Goal: Check status

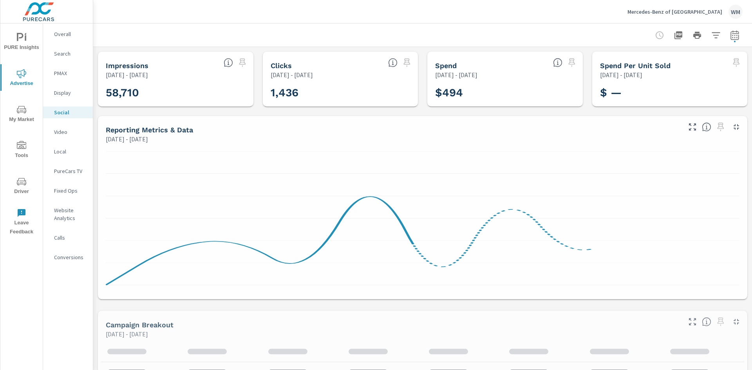
click at [689, 12] on p "Mercedes-Benz of Charlottesville" at bounding box center [674, 11] width 95 height 7
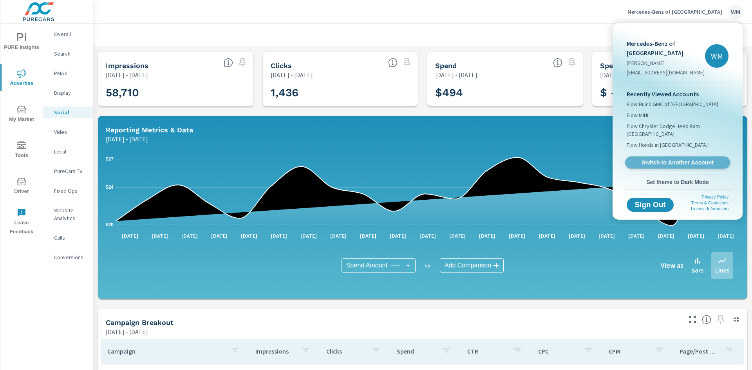
click at [674, 161] on span "Switch to Another Account" at bounding box center [677, 162] width 96 height 7
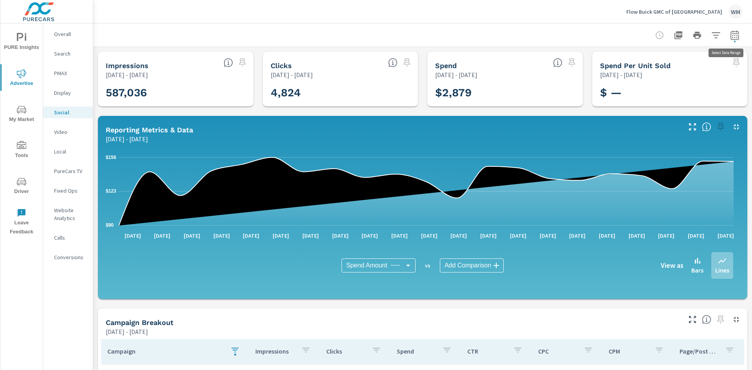
click at [730, 34] on icon "button" at bounding box center [734, 35] width 9 height 9
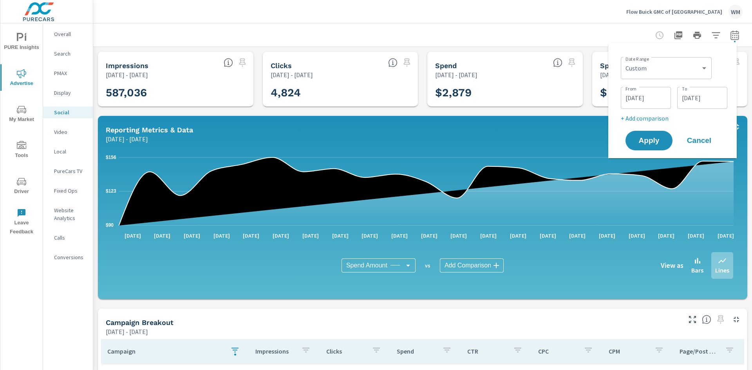
click at [699, 100] on input "[DATE]" at bounding box center [702, 98] width 44 height 16
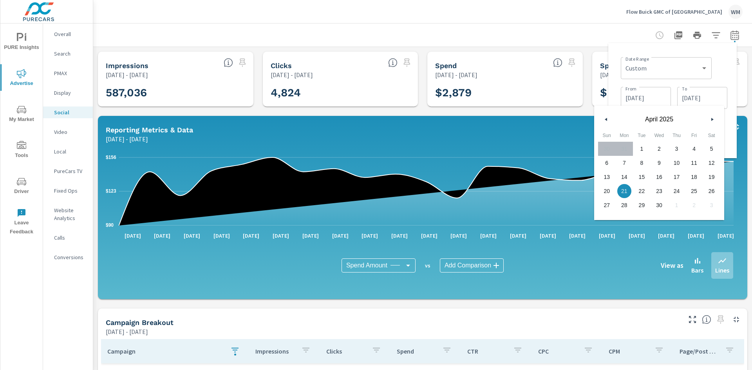
click at [712, 122] on button "button" at bounding box center [711, 119] width 9 height 9
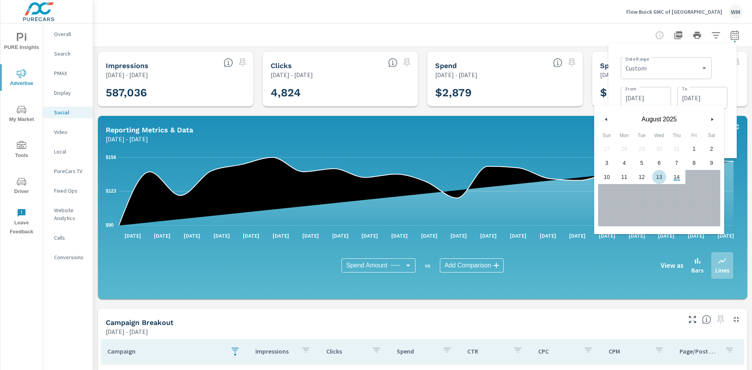
click at [658, 178] on span "13" at bounding box center [659, 177] width 18 height 10
type input "[DATE]"
click at [650, 97] on input "[DATE]" at bounding box center [646, 98] width 44 height 16
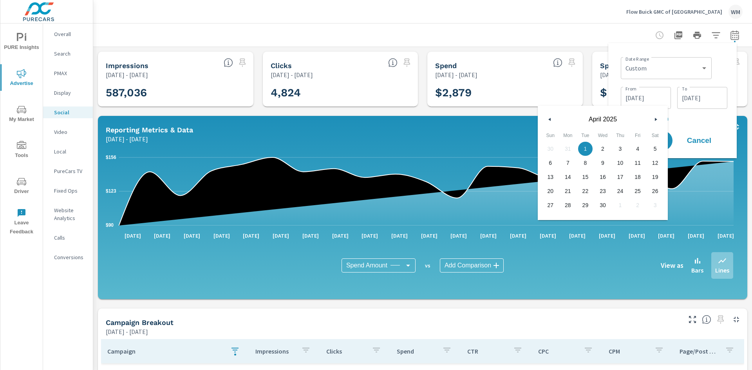
click at [654, 123] on button "button" at bounding box center [655, 119] width 9 height 9
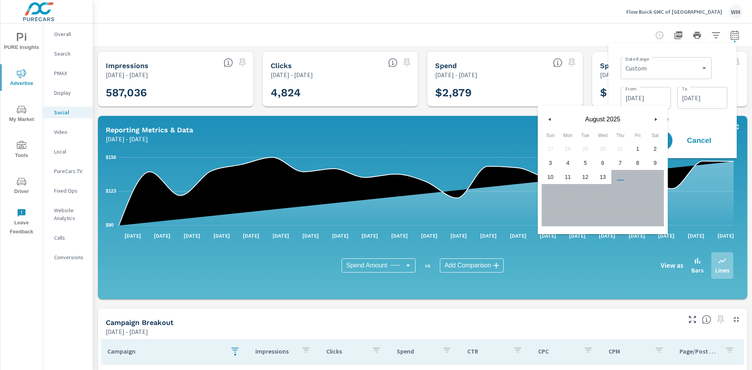
click at [634, 148] on span "1" at bounding box center [638, 149] width 18 height 10
type input "[DATE]"
click at [616, 85] on div "Date Range Custom [DATE] Last week Last 7 days Last 14 days Last 30 days Last 4…" at bounding box center [672, 100] width 116 height 103
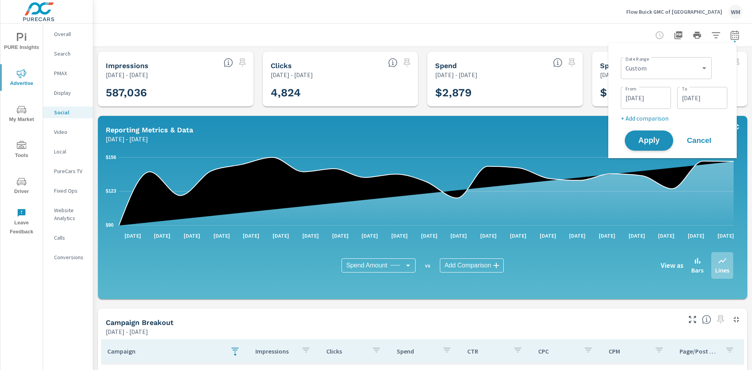
click at [645, 140] on span "Apply" at bounding box center [649, 140] width 32 height 7
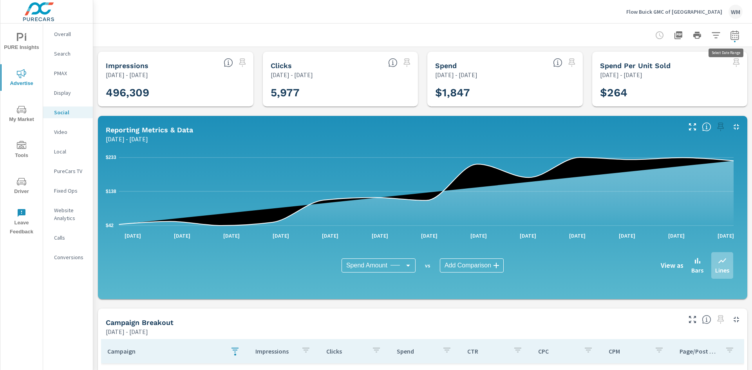
click at [731, 37] on icon "button" at bounding box center [734, 35] width 9 height 9
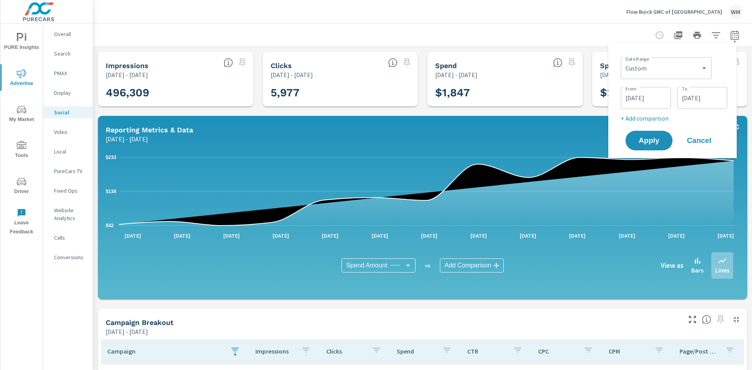
click at [562, 33] on div at bounding box center [423, 34] width 640 height 23
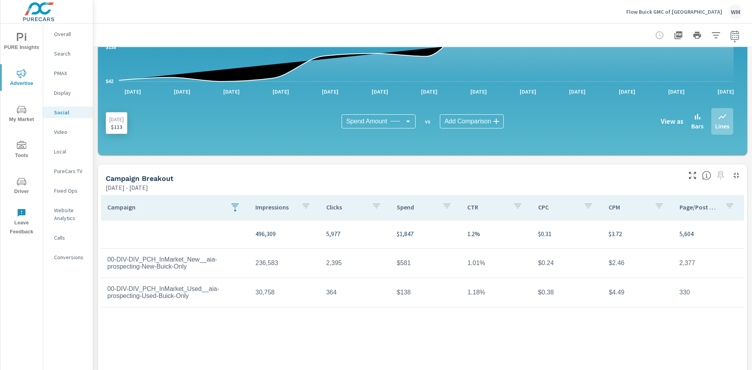
scroll to position [191, 0]
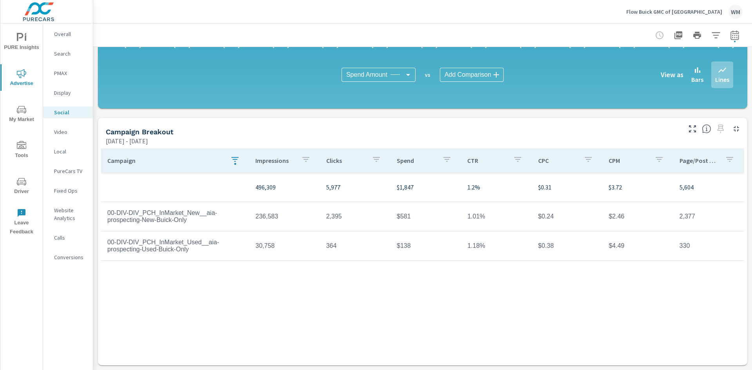
click at [232, 159] on icon "button" at bounding box center [234, 159] width 7 height 5
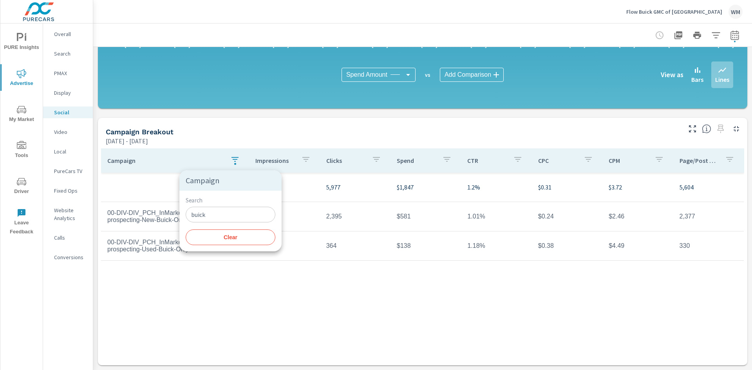
click at [224, 218] on input "buick" at bounding box center [231, 215] width 90 height 16
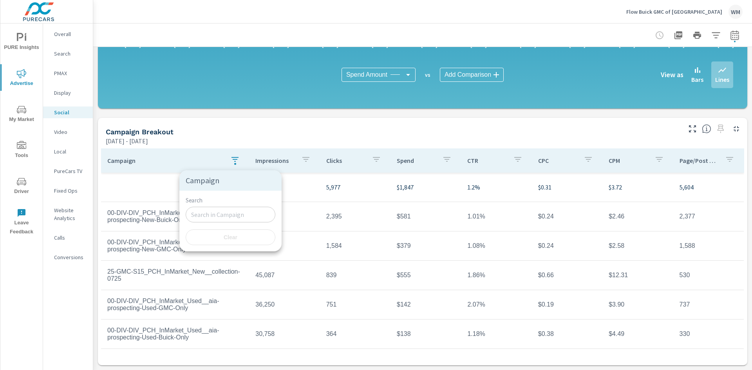
click at [357, 138] on div at bounding box center [376, 185] width 752 height 370
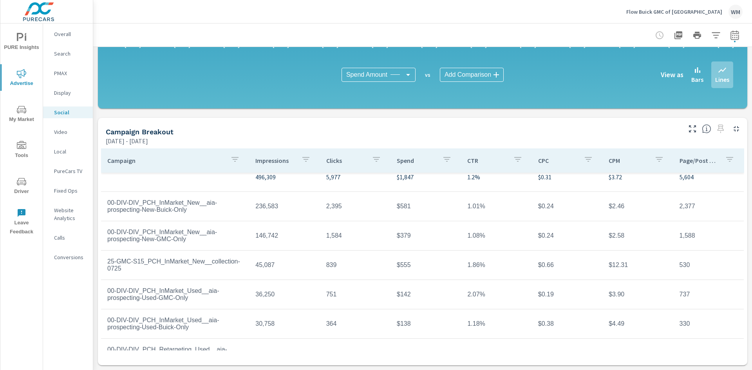
scroll to position [0, 0]
